Goal: Task Accomplishment & Management: Manage account settings

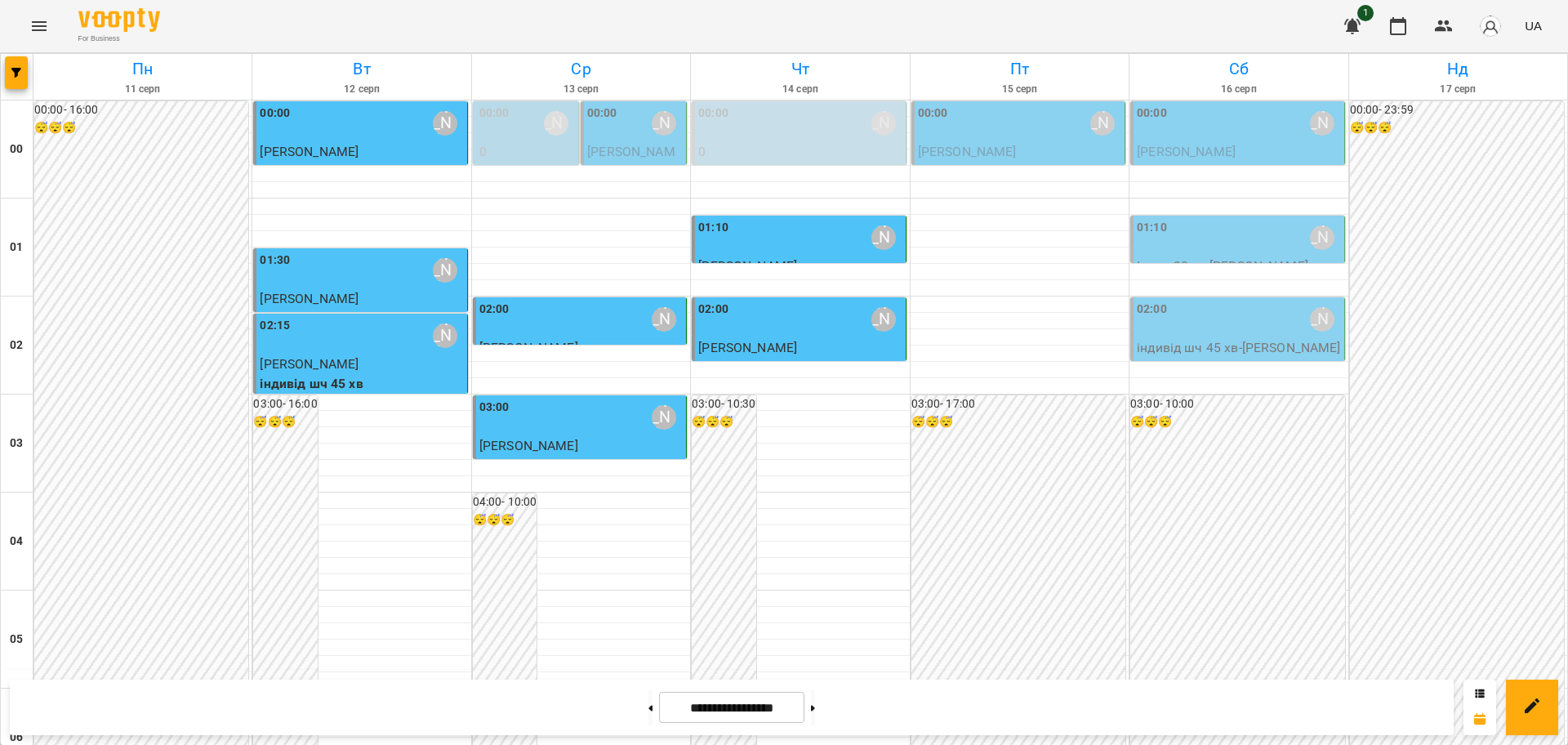
scroll to position [760, 0]
click at [41, 17] on icon "Menu" at bounding box center [39, 26] width 19 height 19
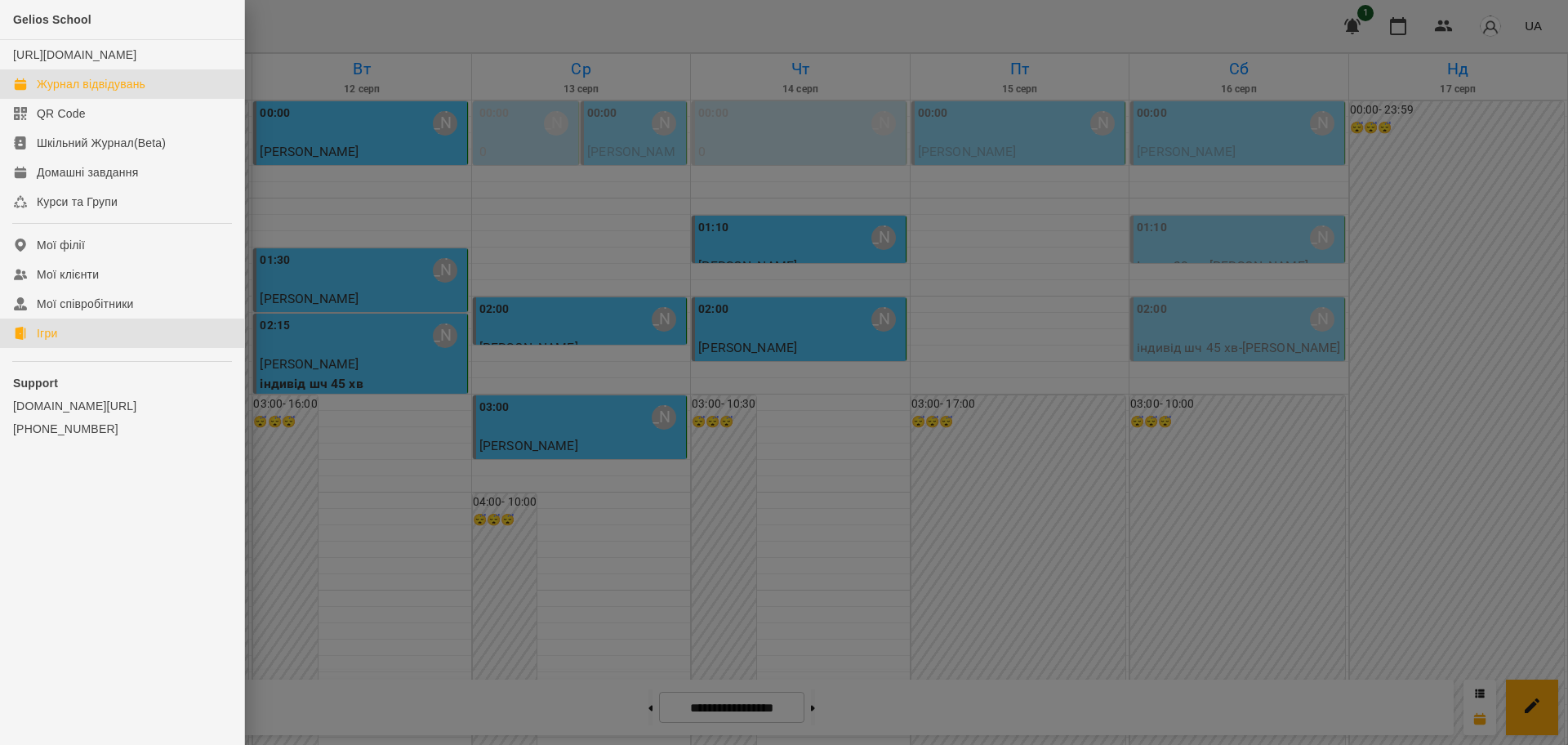
click at [31, 348] on link "Ігри" at bounding box center [122, 333] width 244 height 29
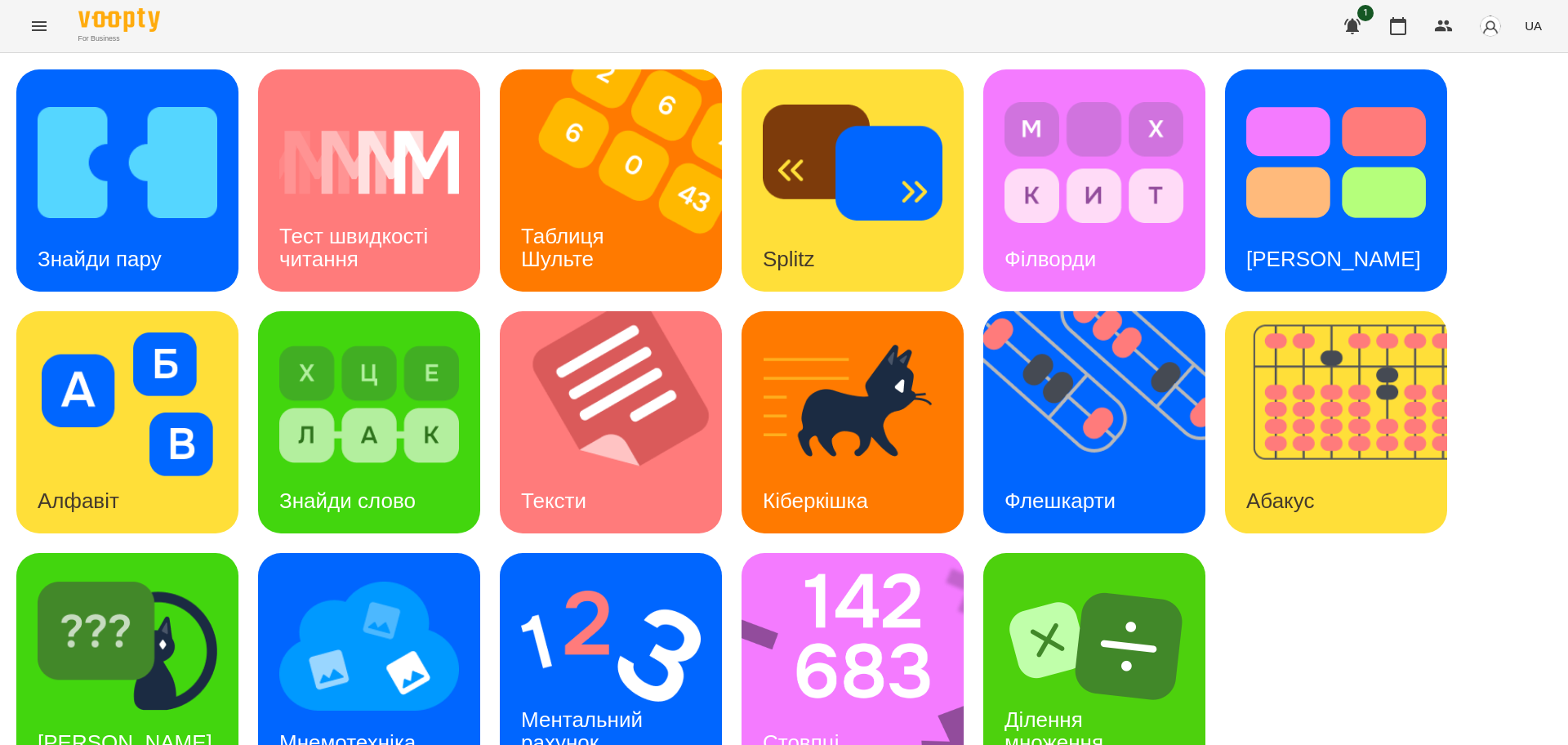
click at [1025, 538] on div "Знайди пару Тест швидкості читання Таблиця [PERSON_NAME] Splitz Філворди Тест С…" at bounding box center [784, 422] width 1535 height 705
click at [631, 620] on img at bounding box center [611, 646] width 179 height 144
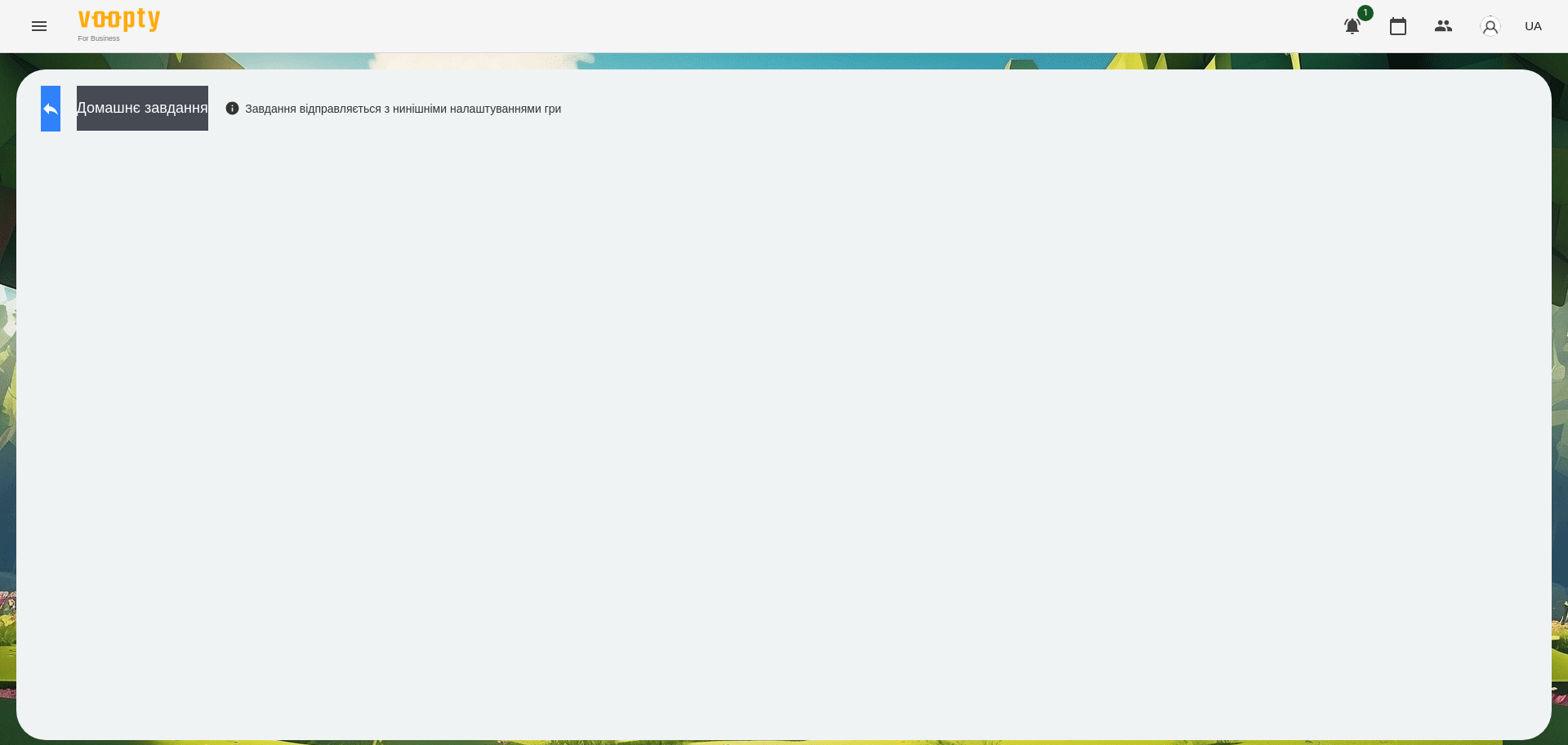
click at [61, 93] on button at bounding box center [50, 108] width 19 height 45
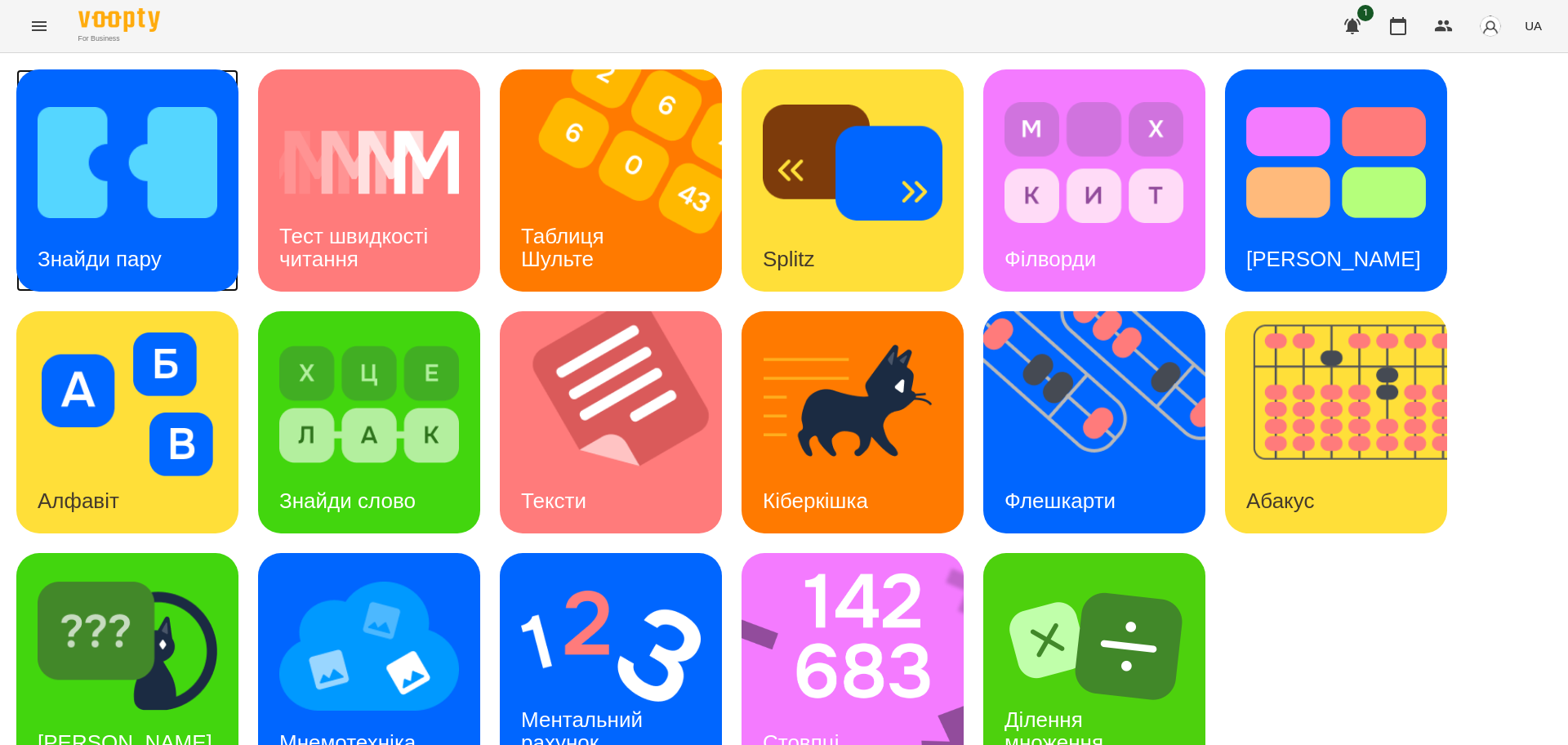
click at [156, 221] on img at bounding box center [127, 162] width 179 height 144
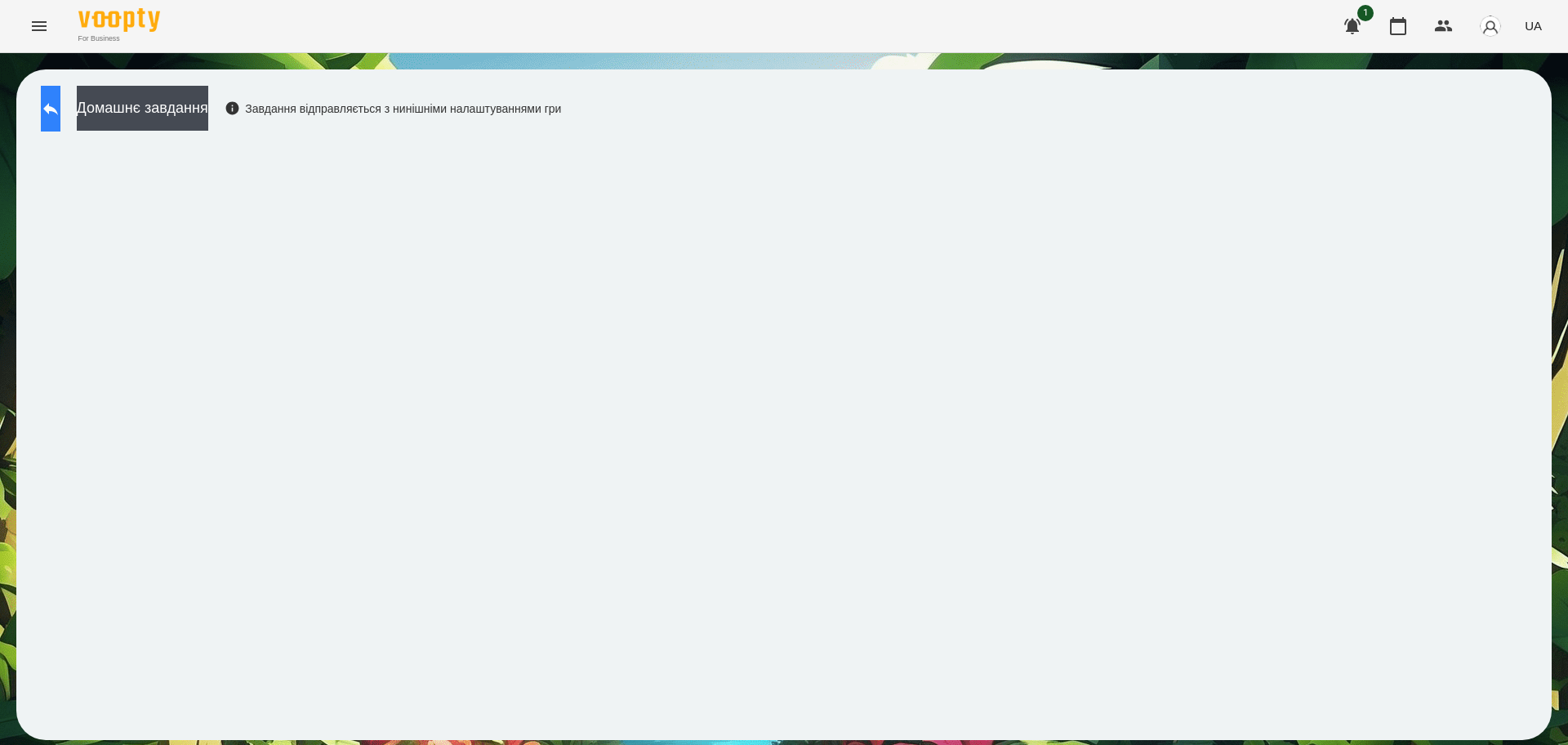
click at [61, 113] on icon at bounding box center [50, 108] width 19 height 19
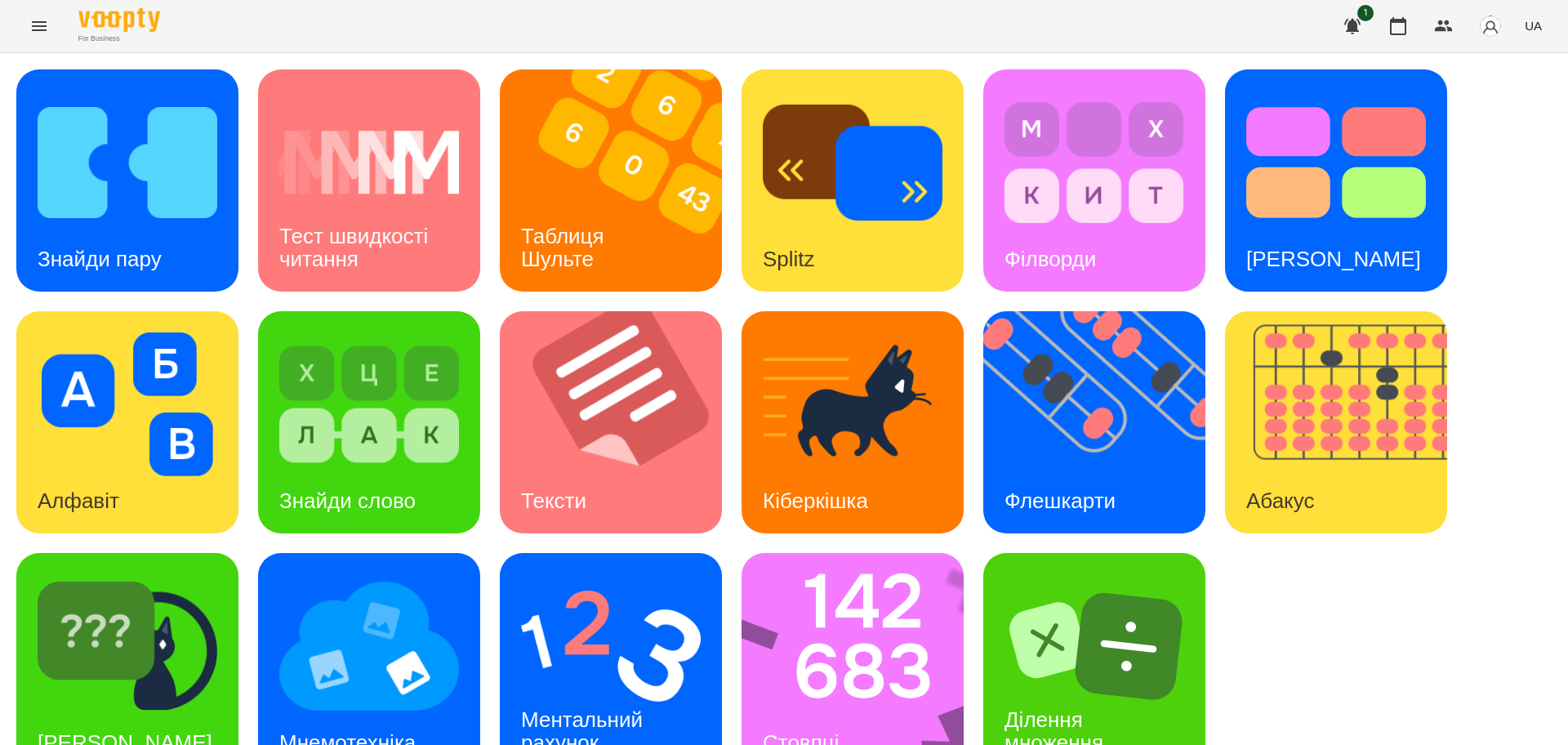
scroll to position [46, 0]
click at [572, 624] on img at bounding box center [611, 646] width 179 height 144
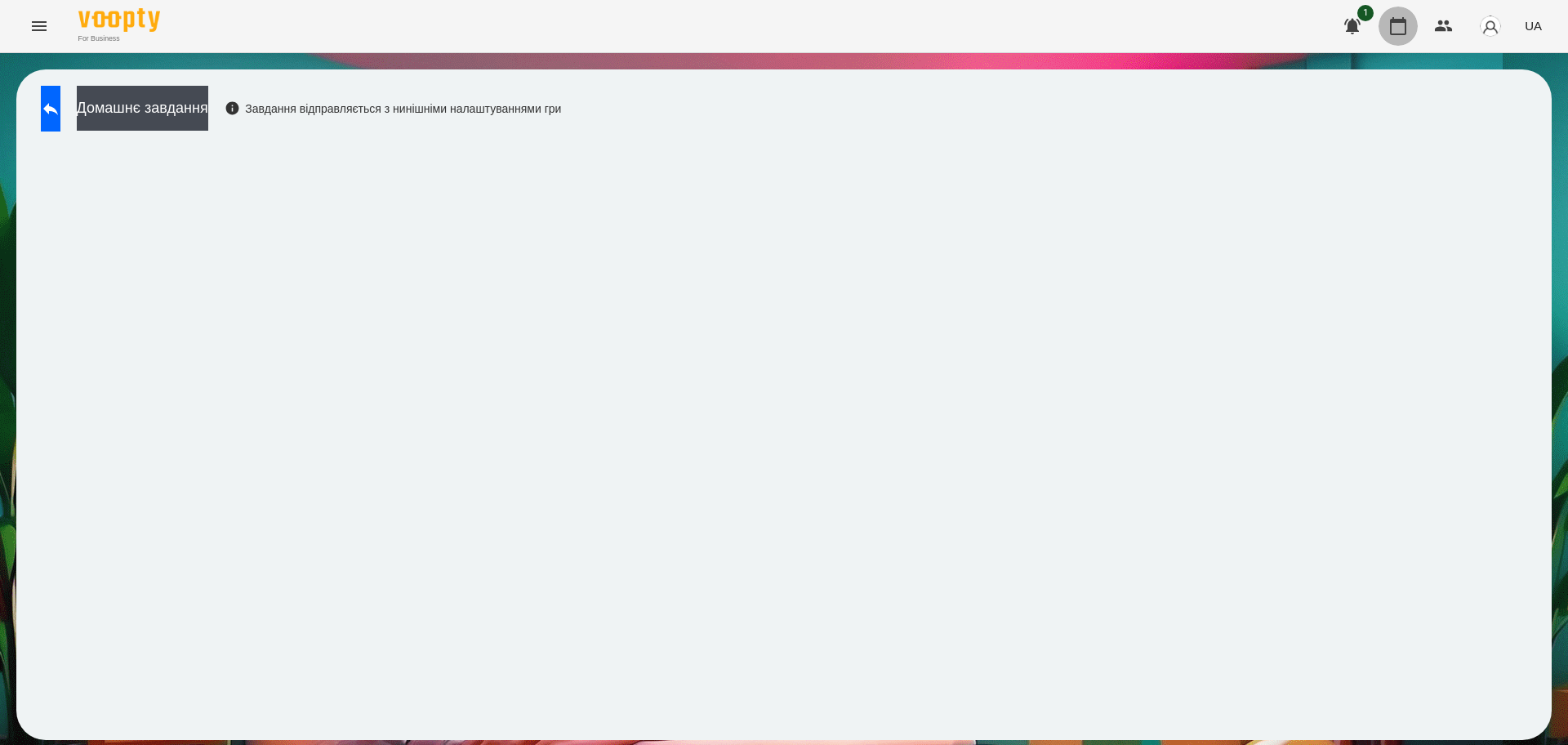
click at [1402, 29] on icon "button" at bounding box center [1398, 26] width 19 height 19
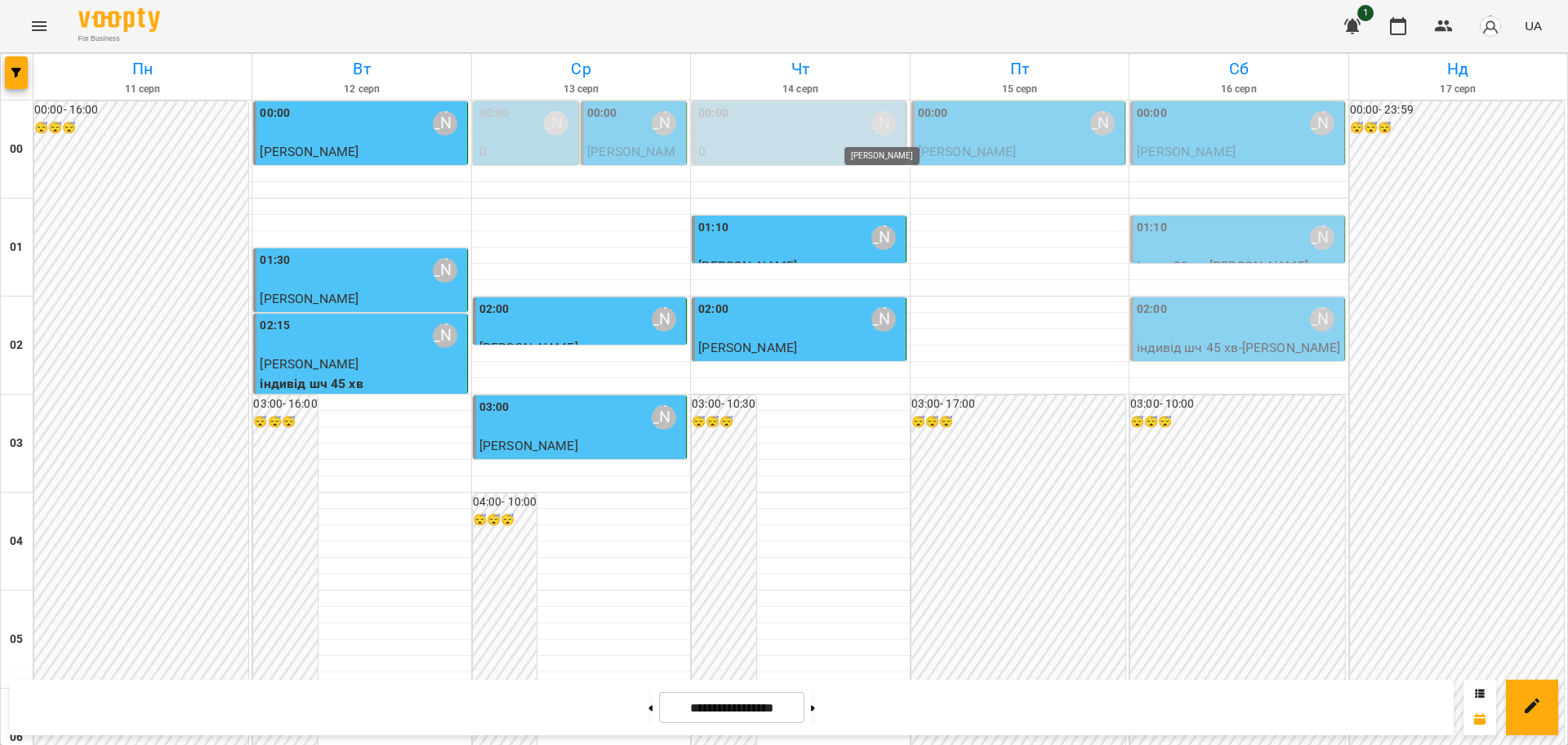
click at [871, 123] on div "[PERSON_NAME]" at bounding box center [883, 123] width 24 height 24
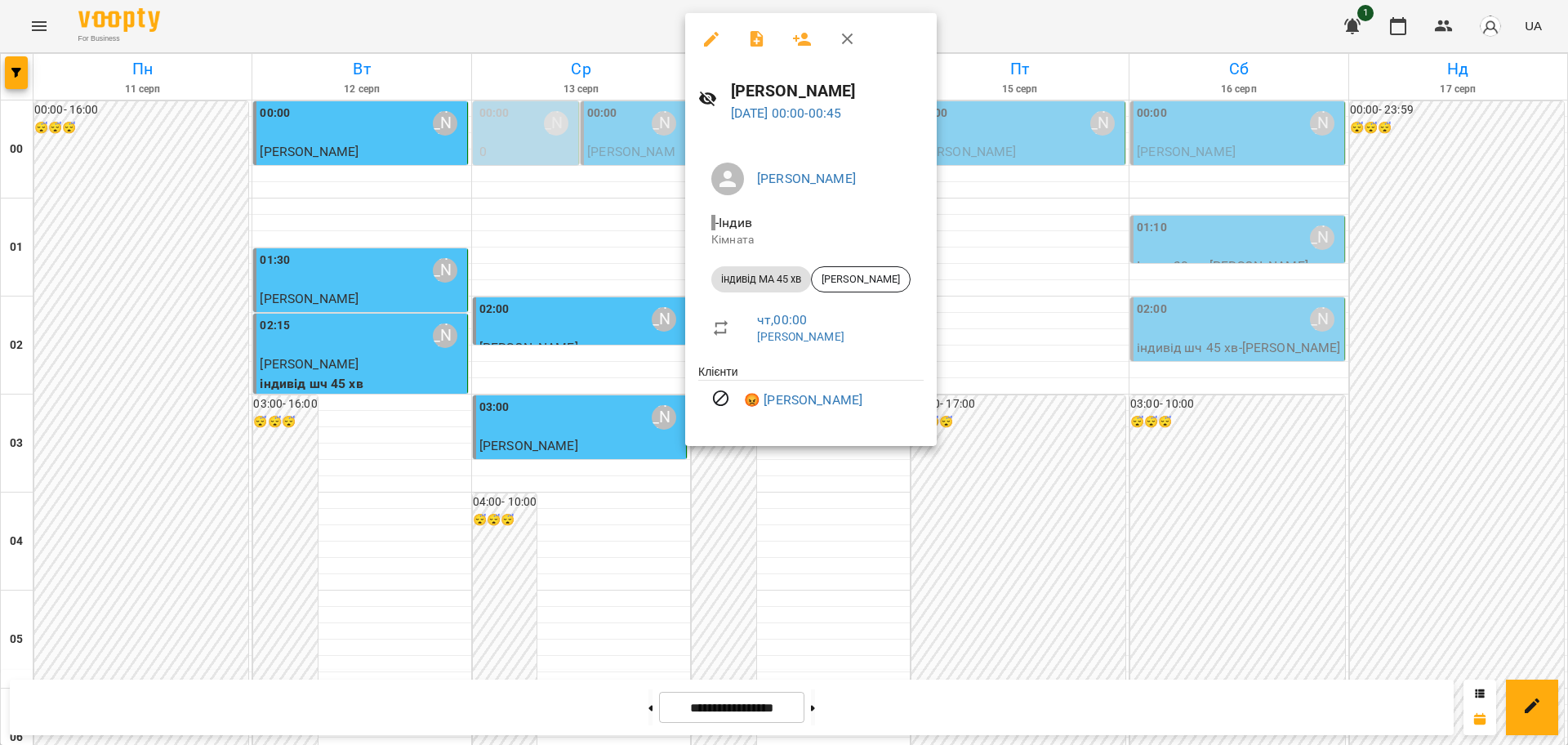
drag, startPoint x: 843, startPoint y: 41, endPoint x: 866, endPoint y: 428, distance: 387.7
click at [843, 41] on icon "button" at bounding box center [847, 39] width 19 height 19
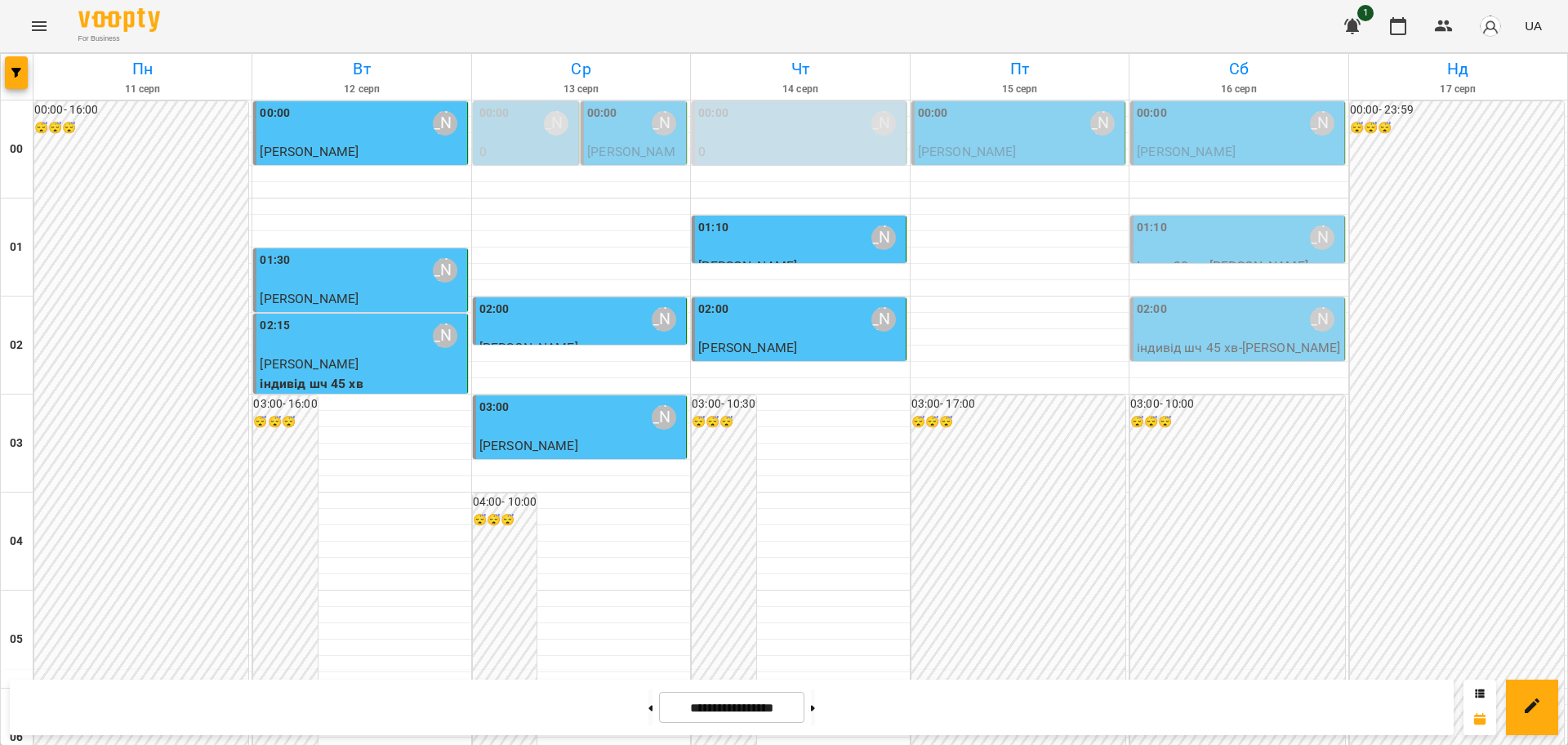
scroll to position [816, 0]
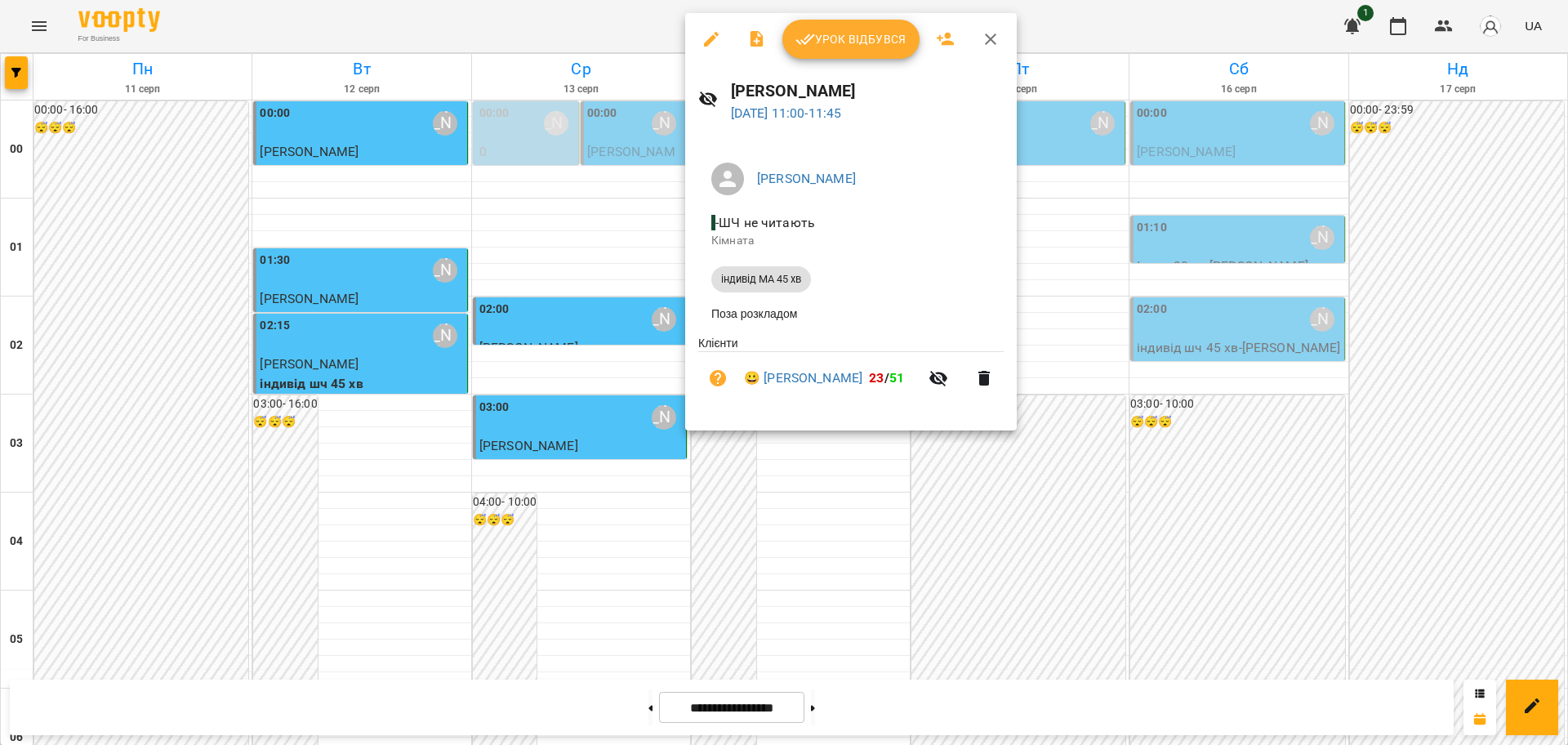
click at [877, 47] on span "Урок відбувся" at bounding box center [850, 39] width 111 height 19
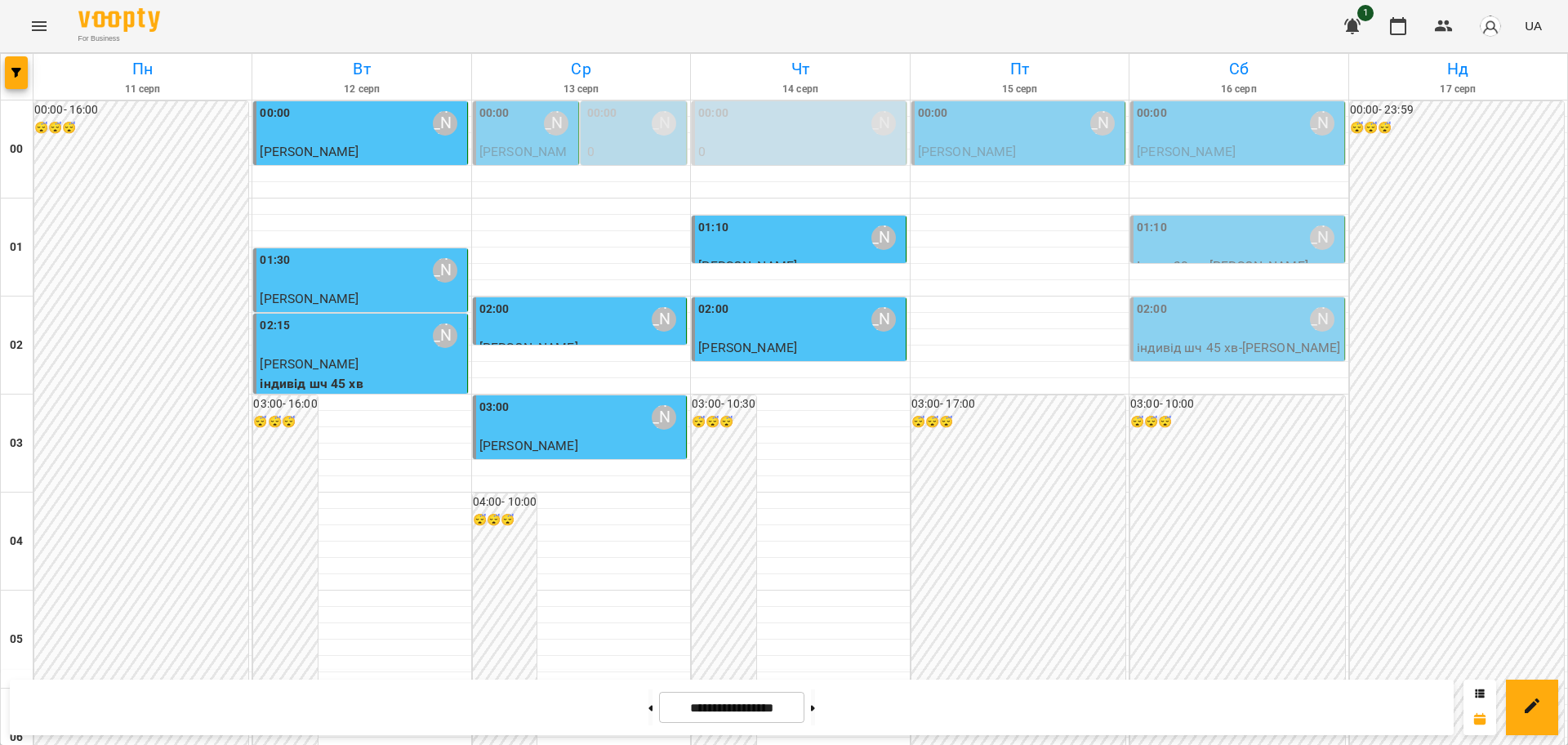
scroll to position [714, 0]
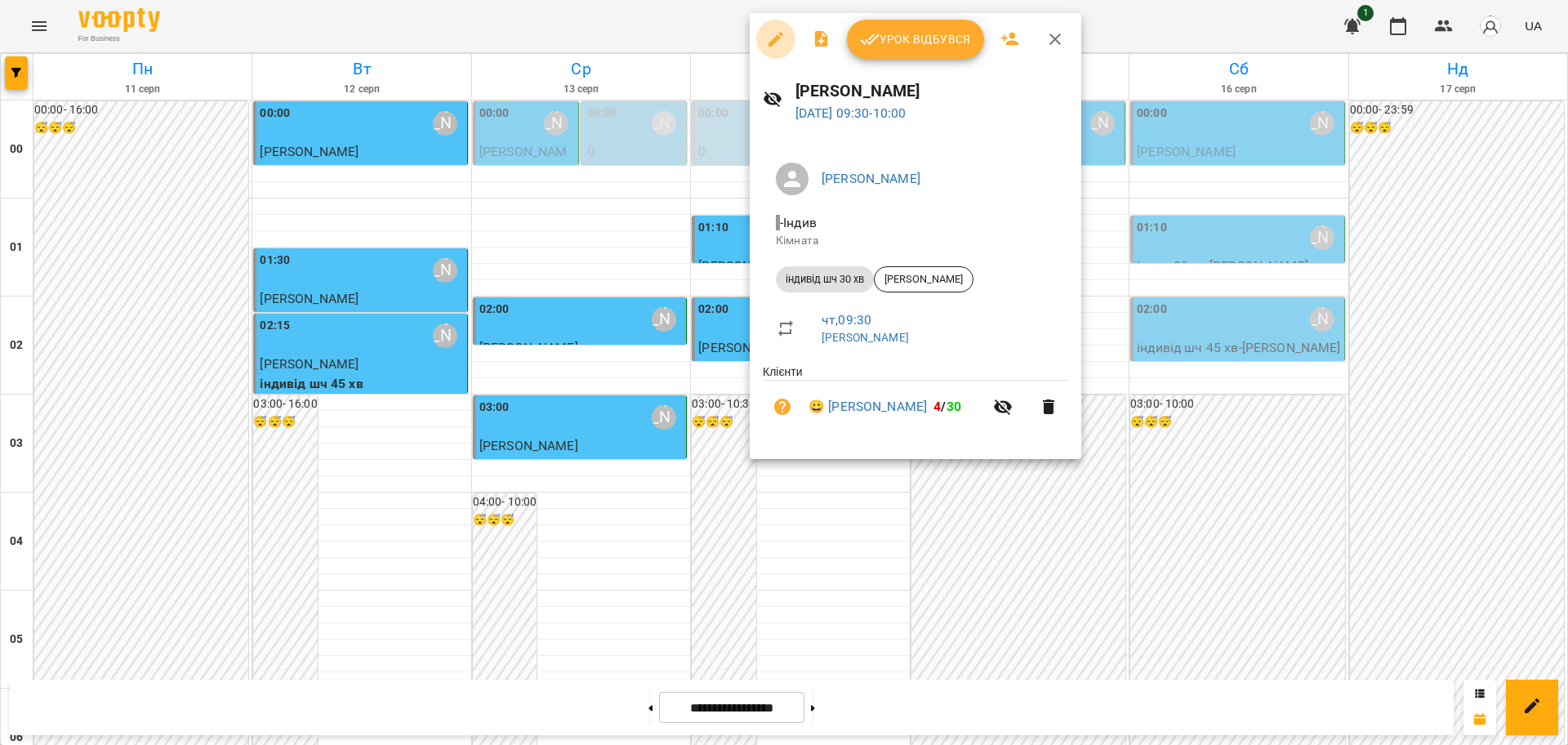
click at [773, 36] on icon "button" at bounding box center [776, 39] width 19 height 19
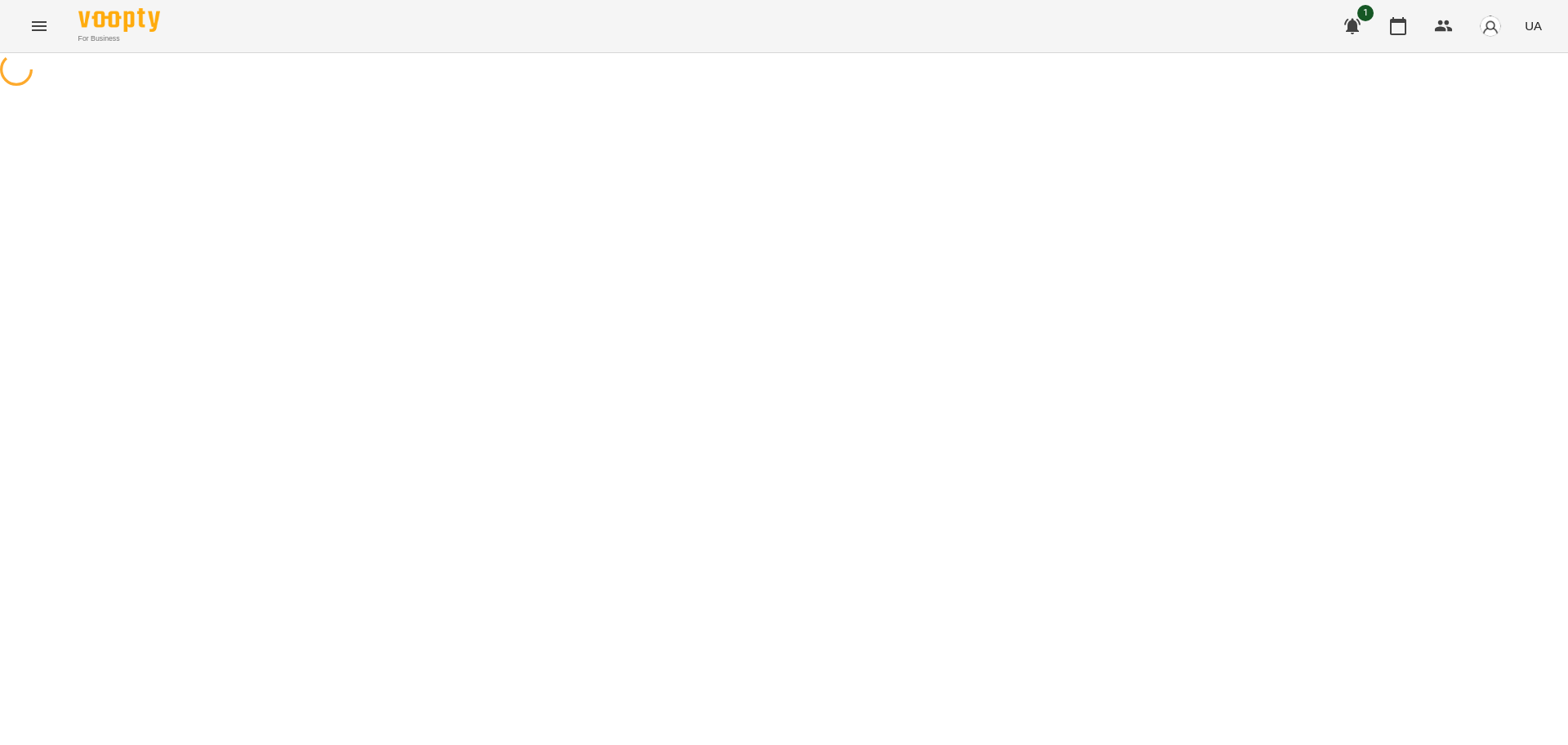
select select "**********"
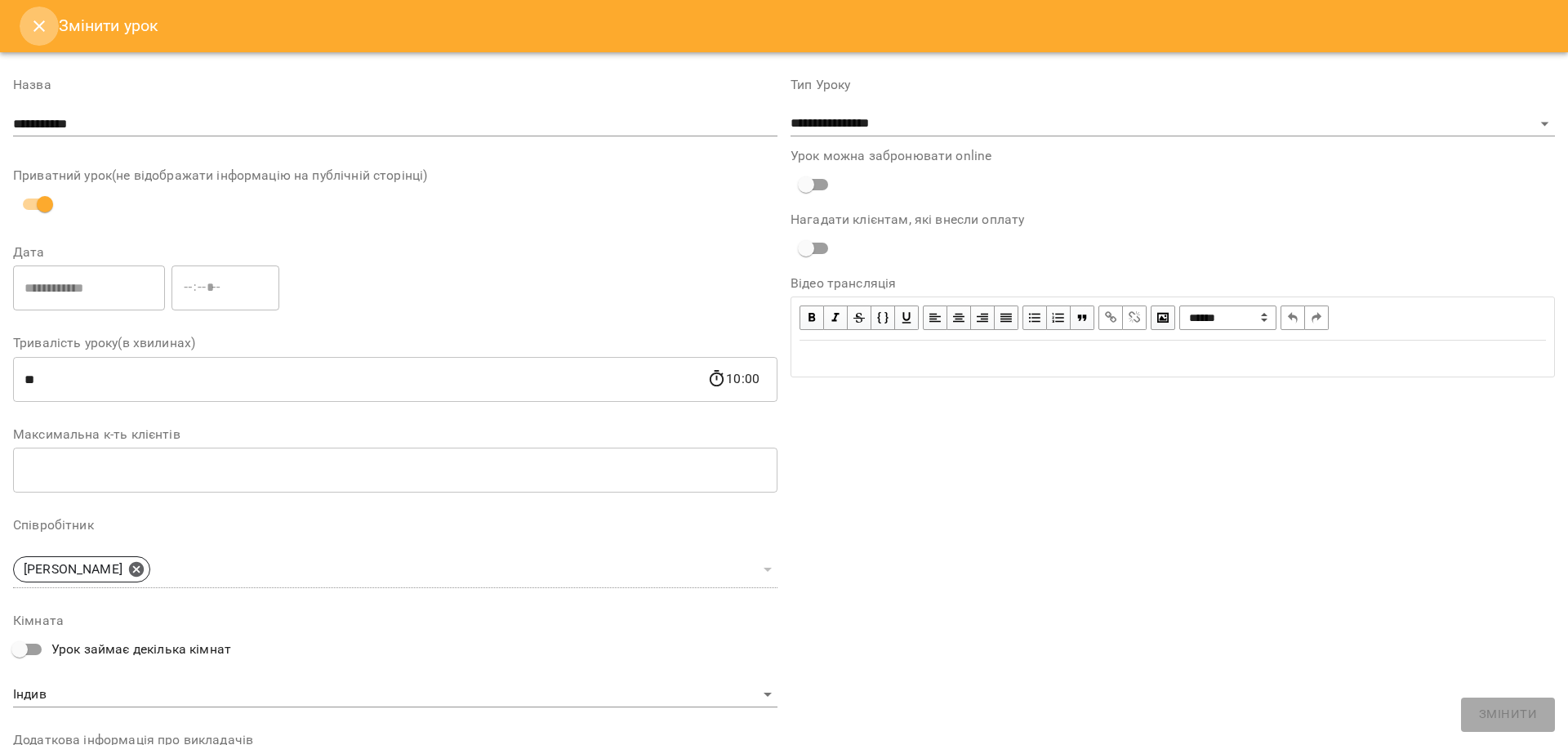
click at [43, 22] on icon "Close" at bounding box center [40, 26] width 12 height 12
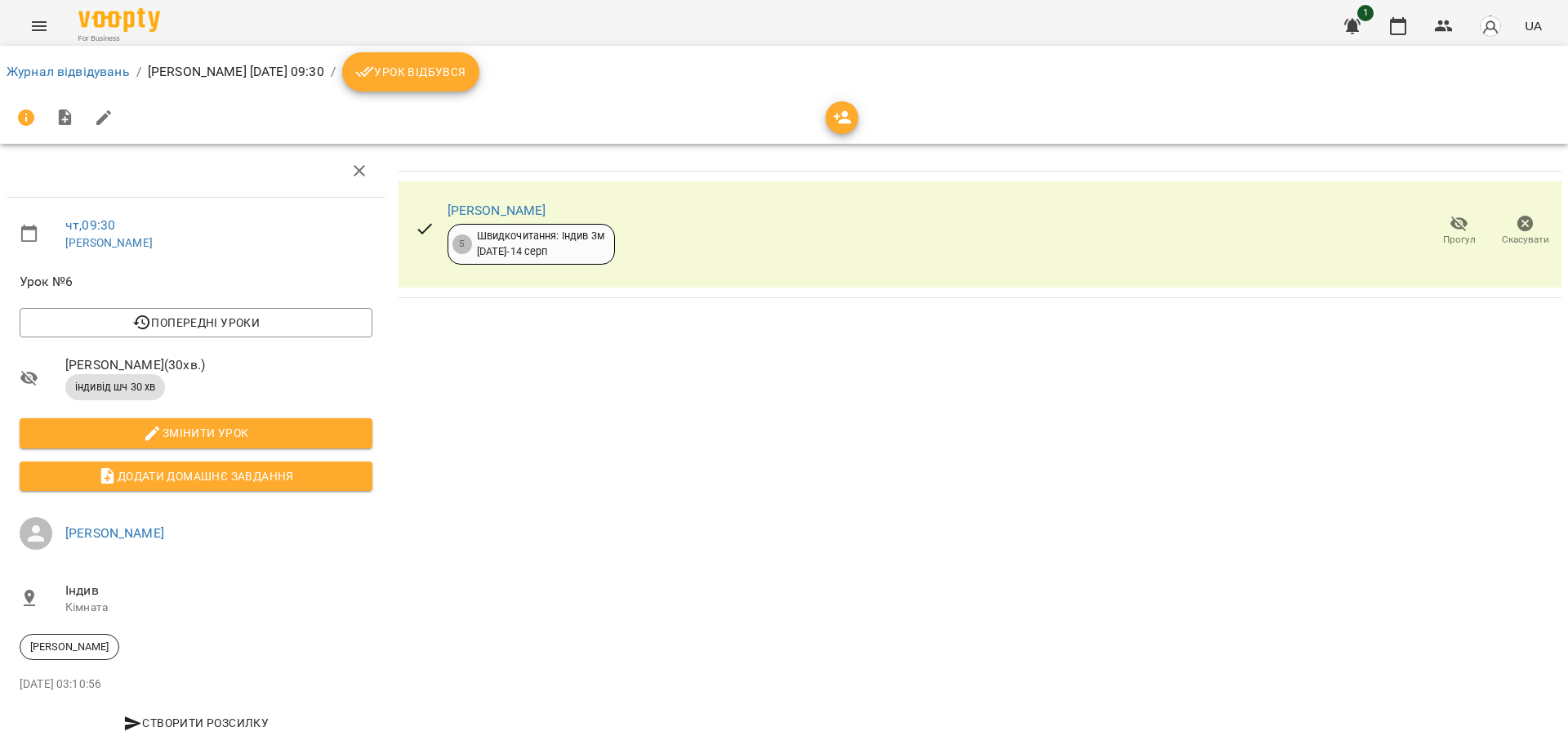
click at [1518, 223] on icon "button" at bounding box center [1526, 224] width 19 height 19
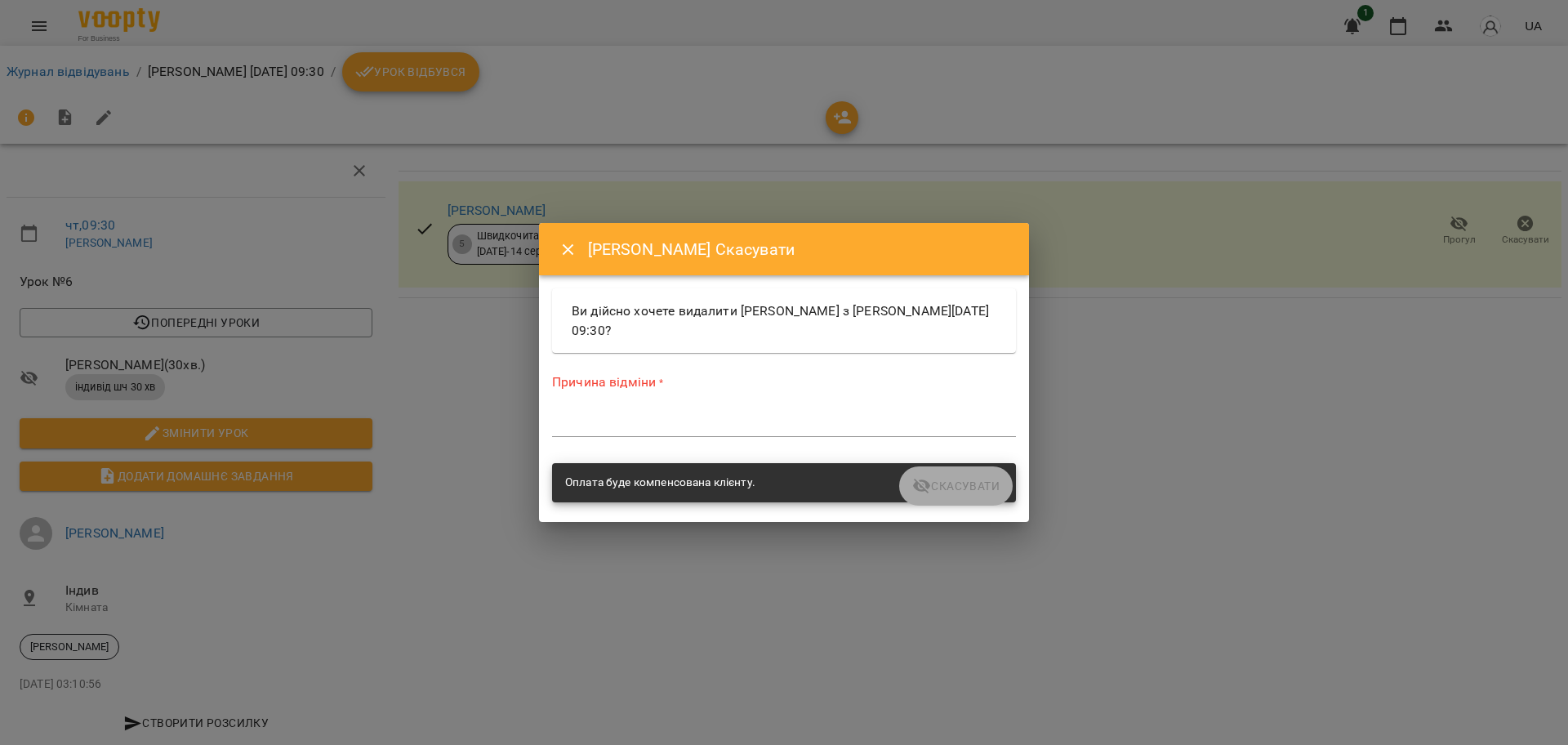
click at [658, 424] on textarea at bounding box center [784, 424] width 464 height 15
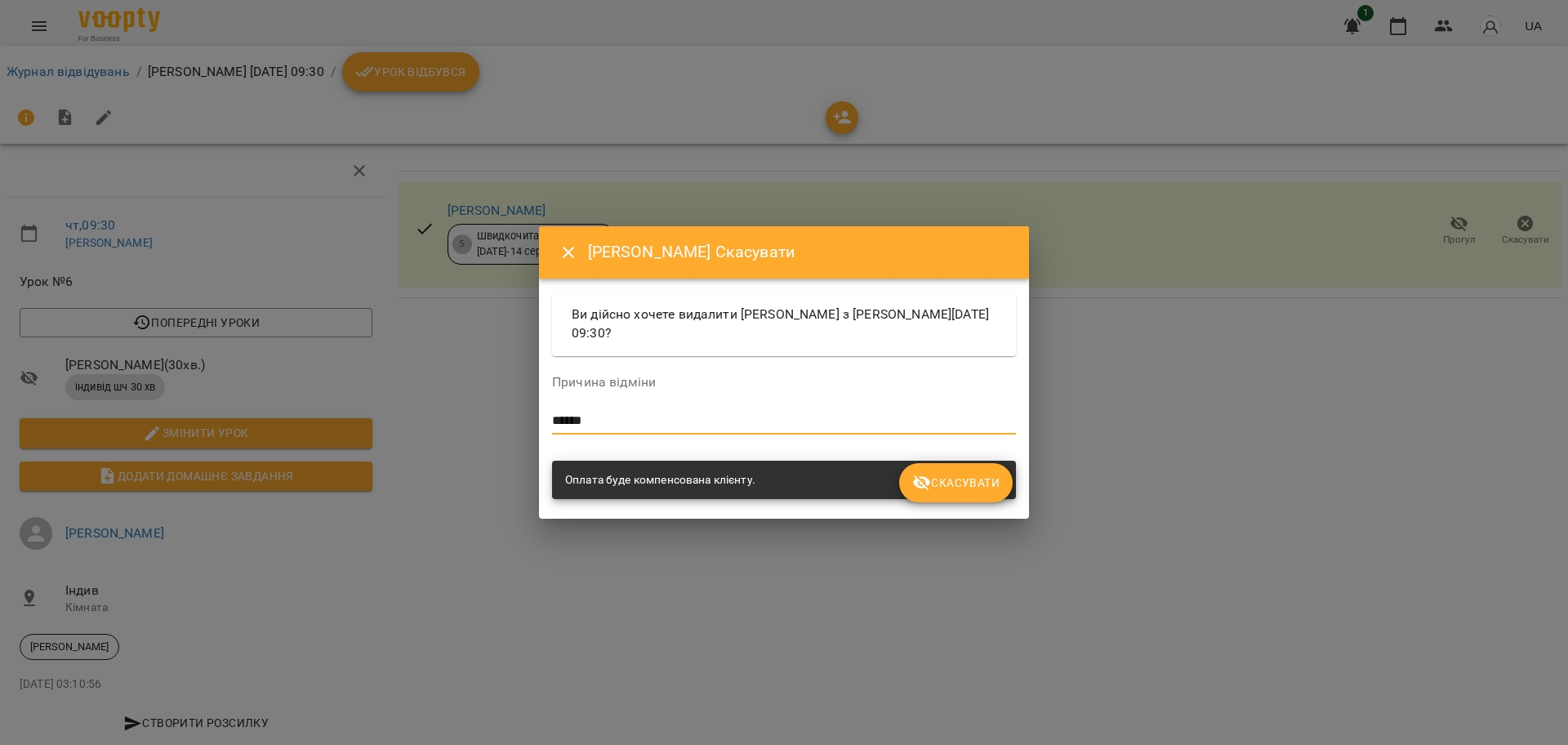
type textarea "******"
click at [979, 488] on span "Скасувати" at bounding box center [955, 483] width 88 height 19
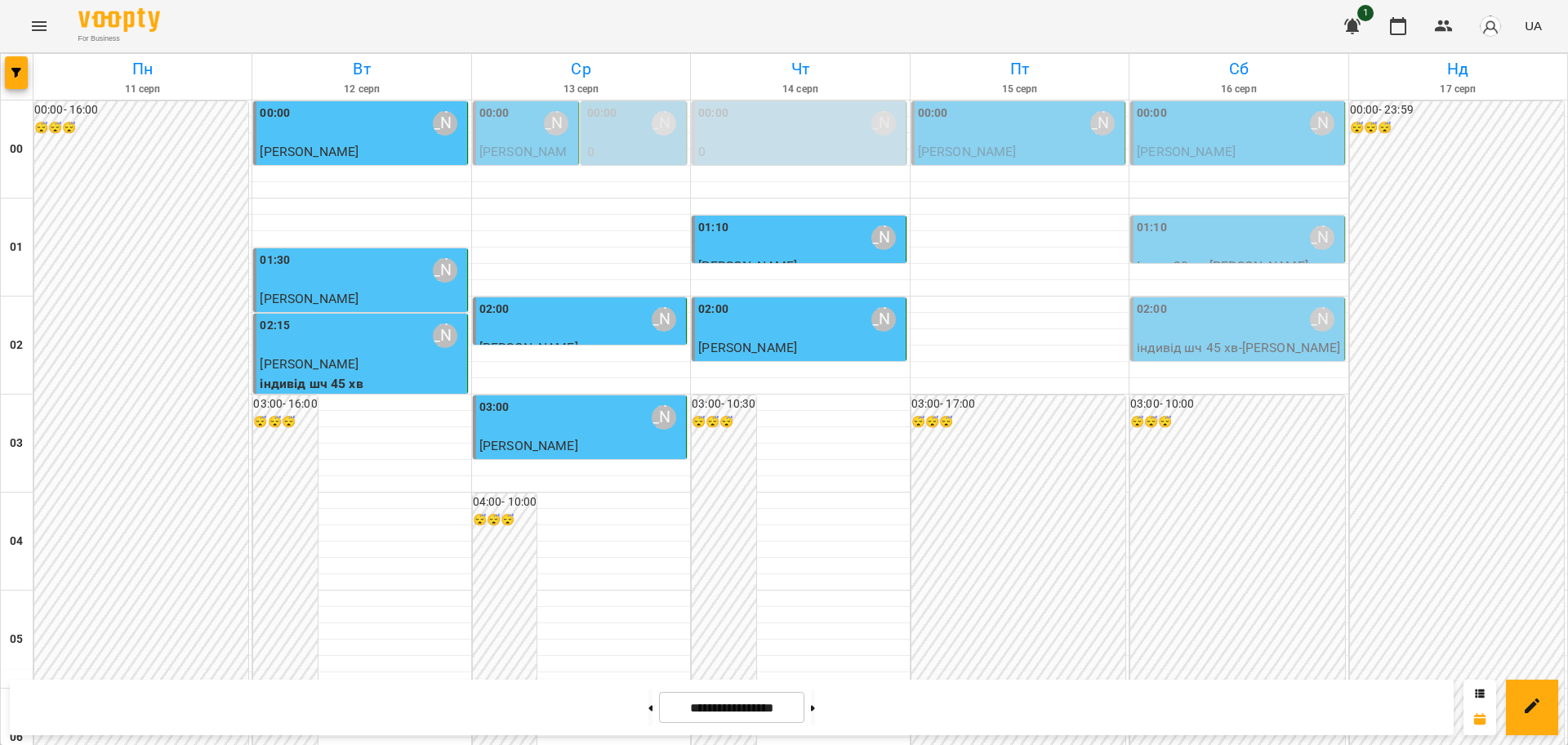
scroll to position [816, 0]
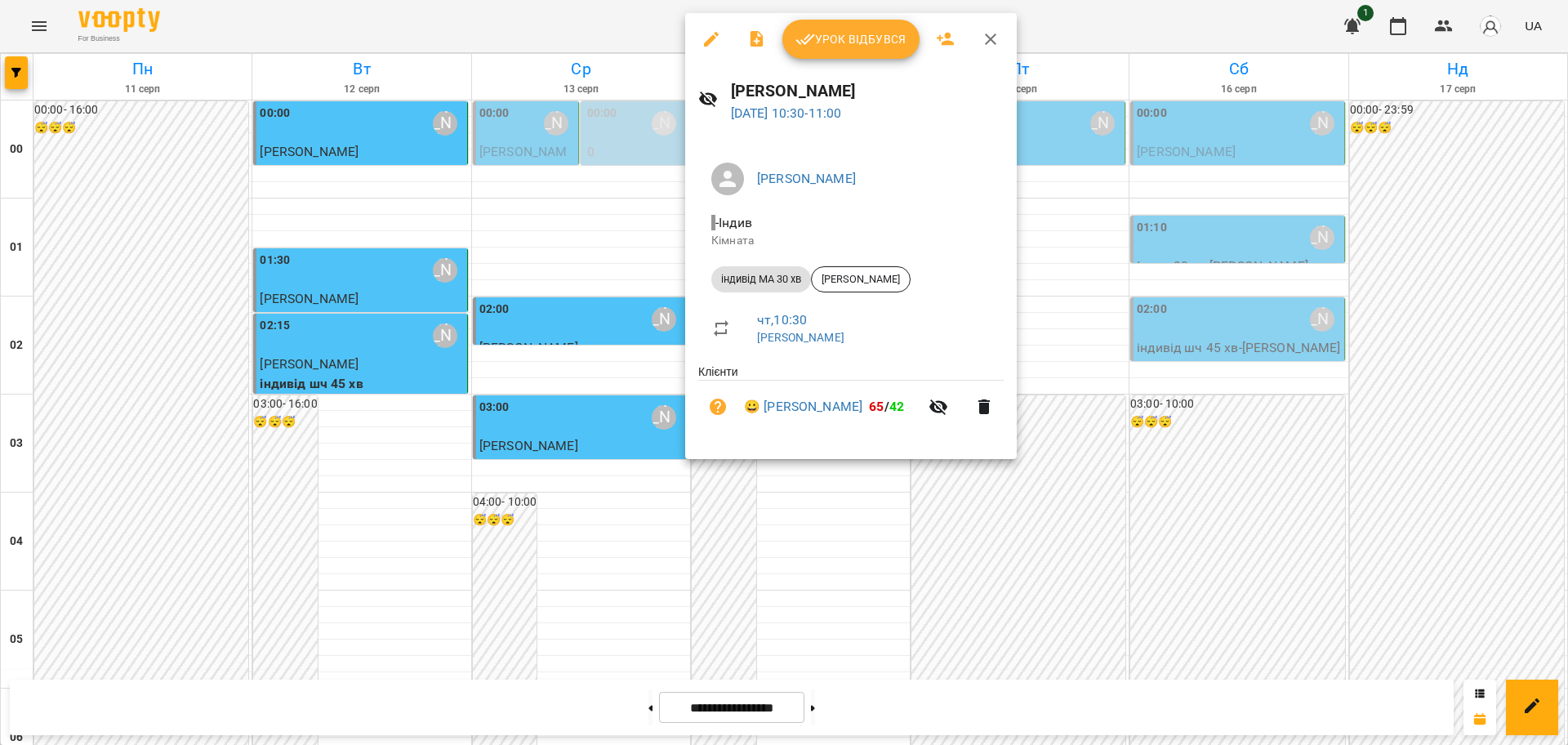
click at [832, 35] on span "Урок відбувся" at bounding box center [850, 39] width 111 height 19
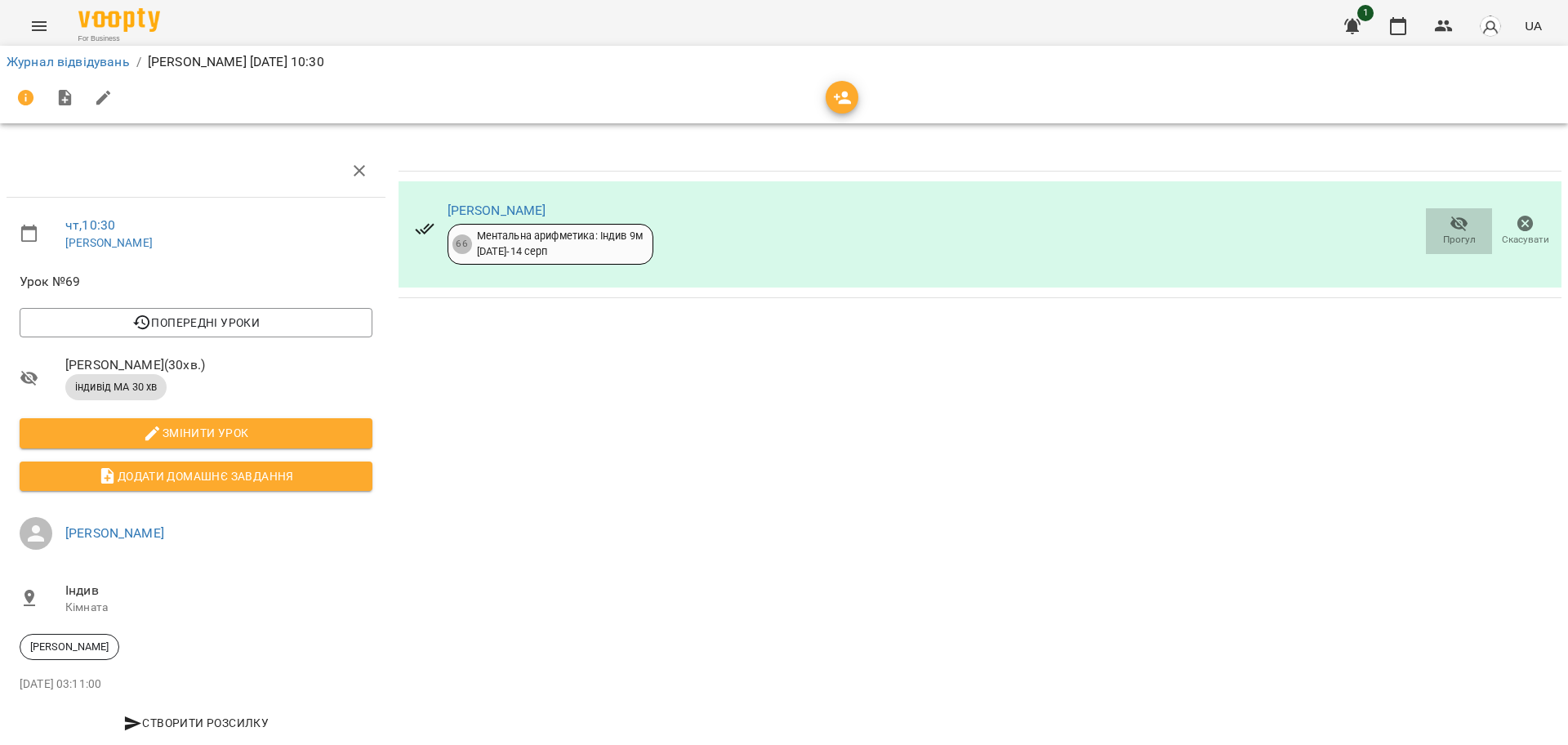
click at [1449, 231] on icon "button" at bounding box center [1459, 224] width 19 height 19
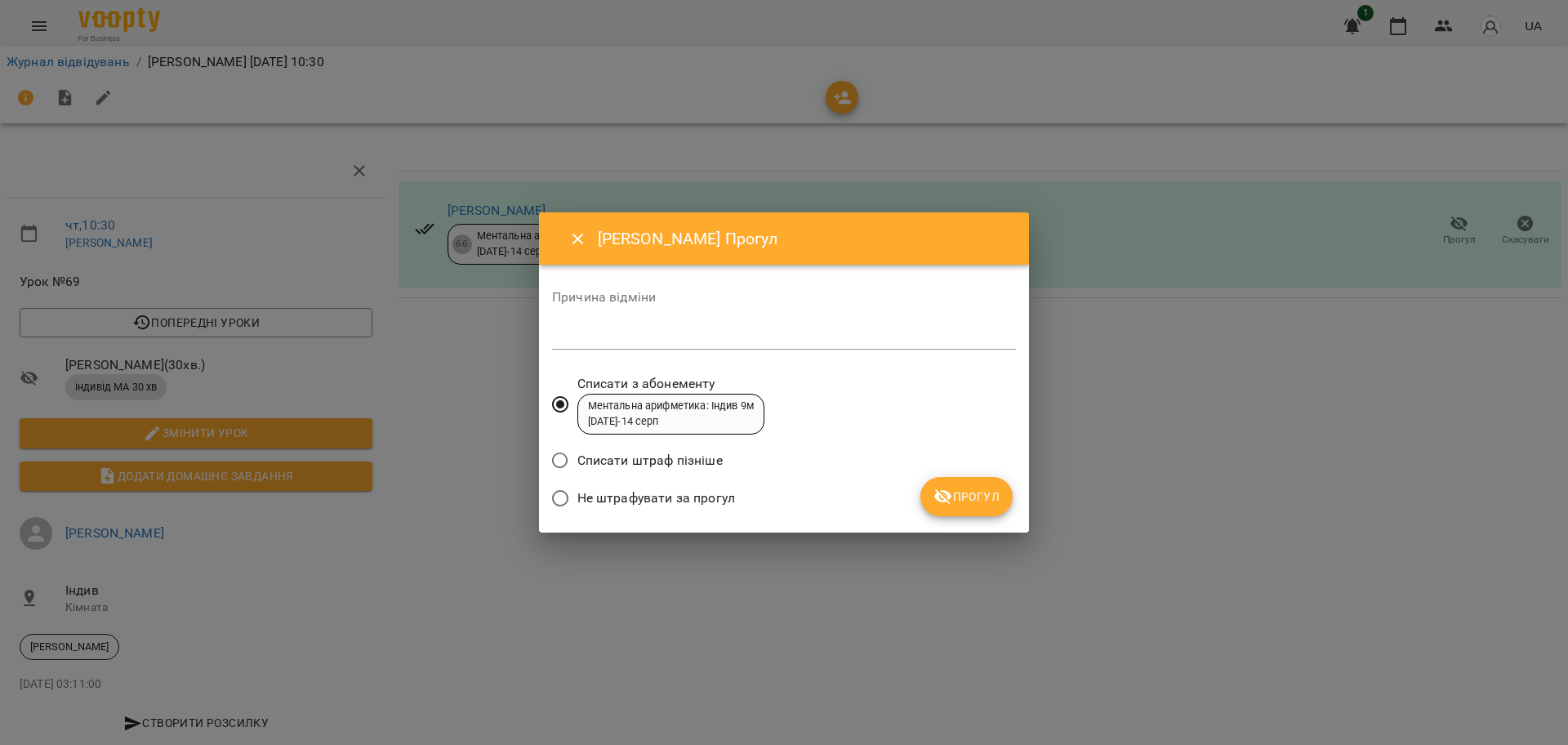
click at [947, 499] on icon "submit" at bounding box center [943, 497] width 18 height 15
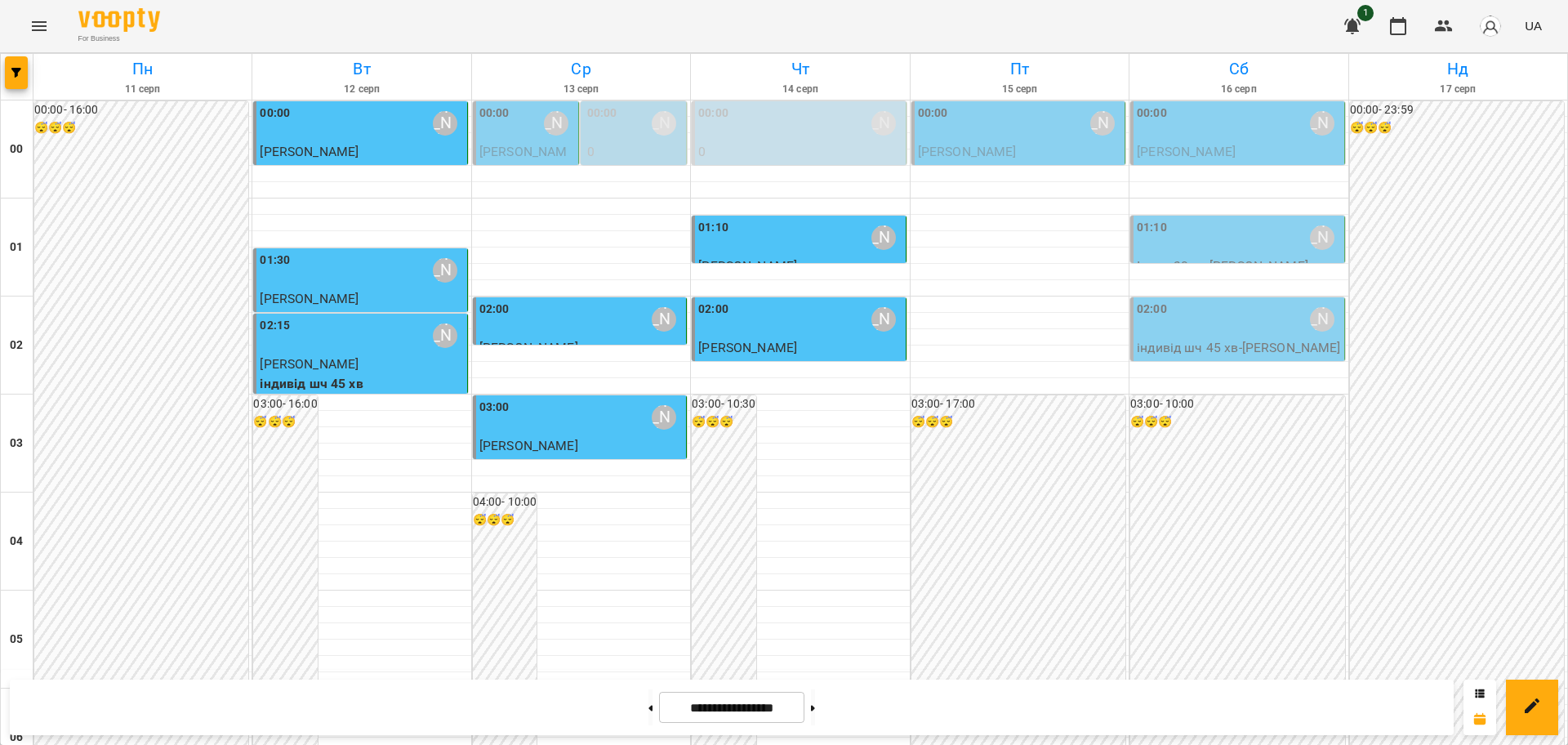
scroll to position [964, 0]
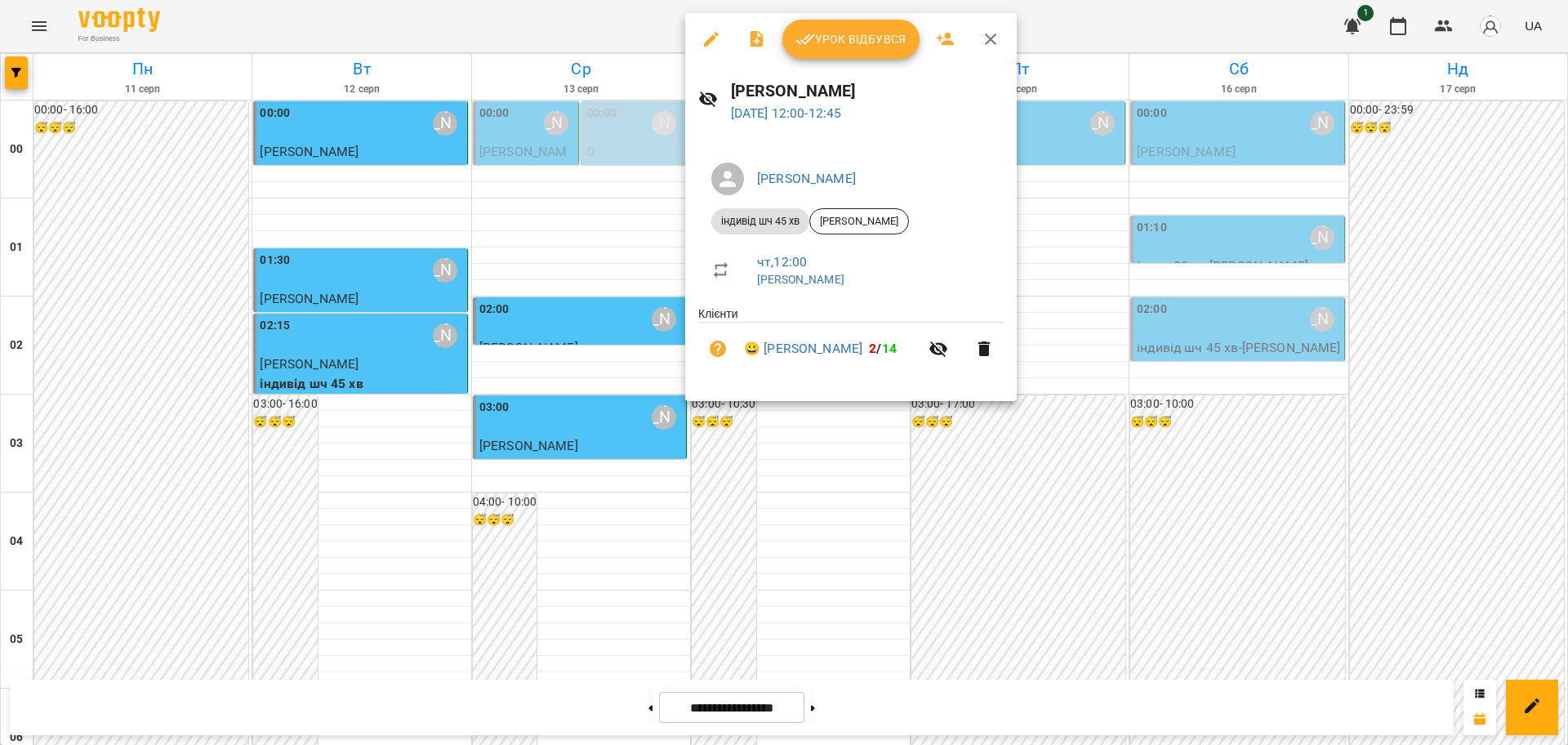
click at [990, 35] on icon "button" at bounding box center [990, 39] width 19 height 19
